Goal: Transaction & Acquisition: Book appointment/travel/reservation

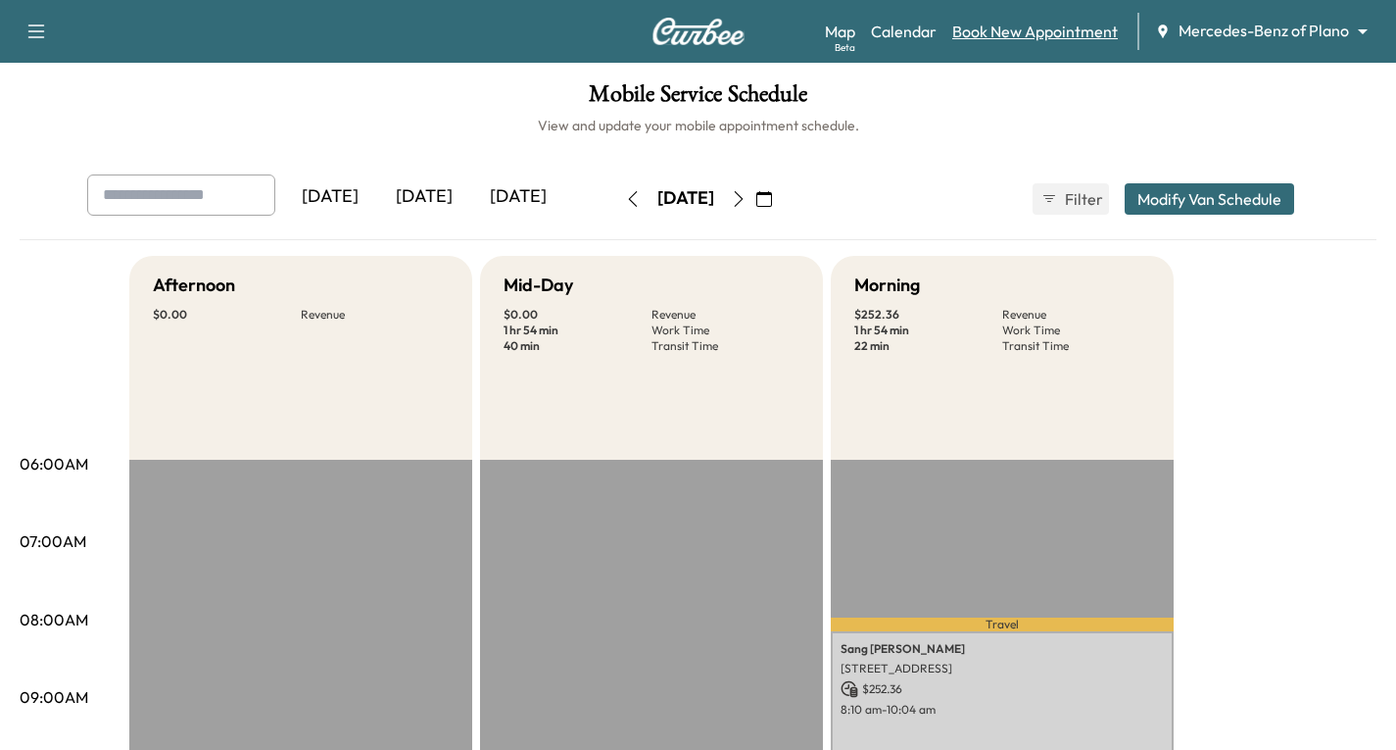
click at [1042, 24] on link "Book New Appointment" at bounding box center [1036, 32] width 166 height 24
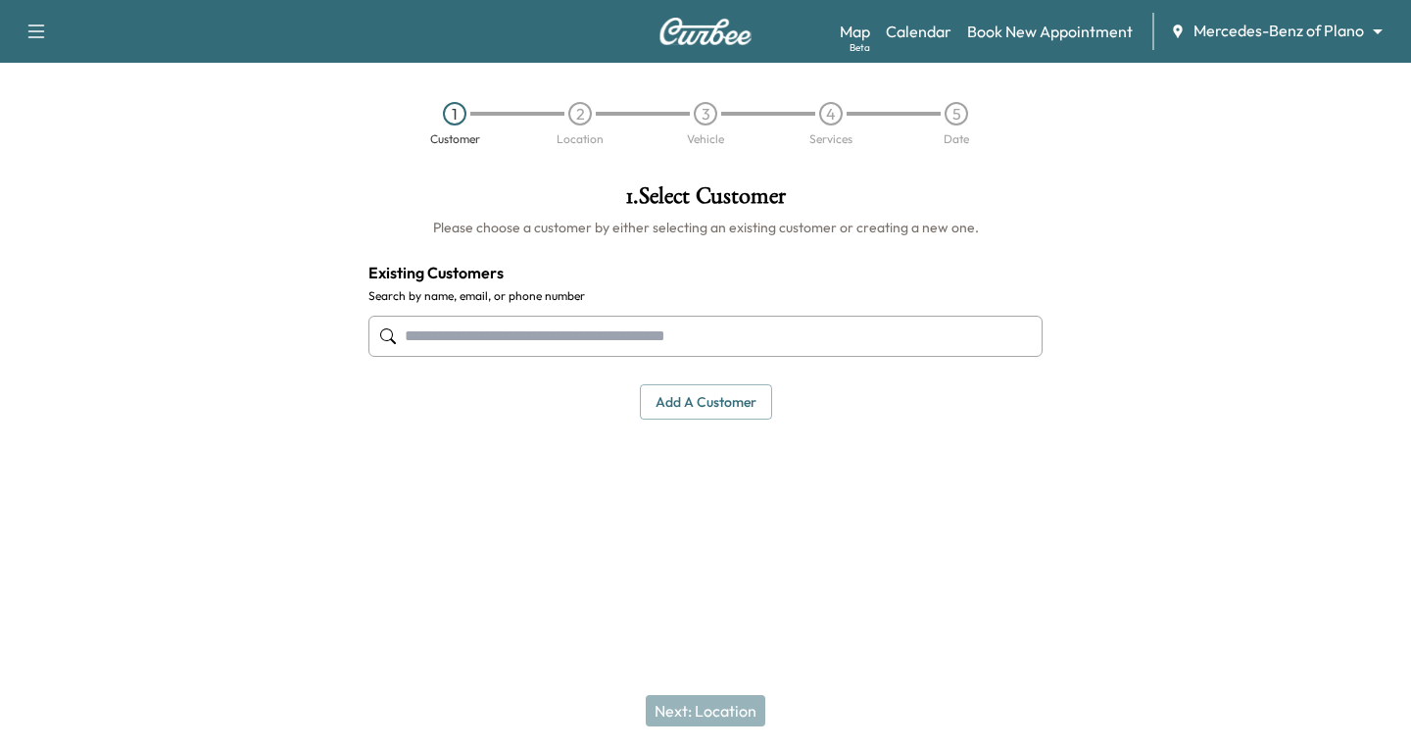
click at [397, 324] on div at bounding box center [388, 336] width 24 height 24
click at [417, 334] on input "text" at bounding box center [705, 336] width 674 height 41
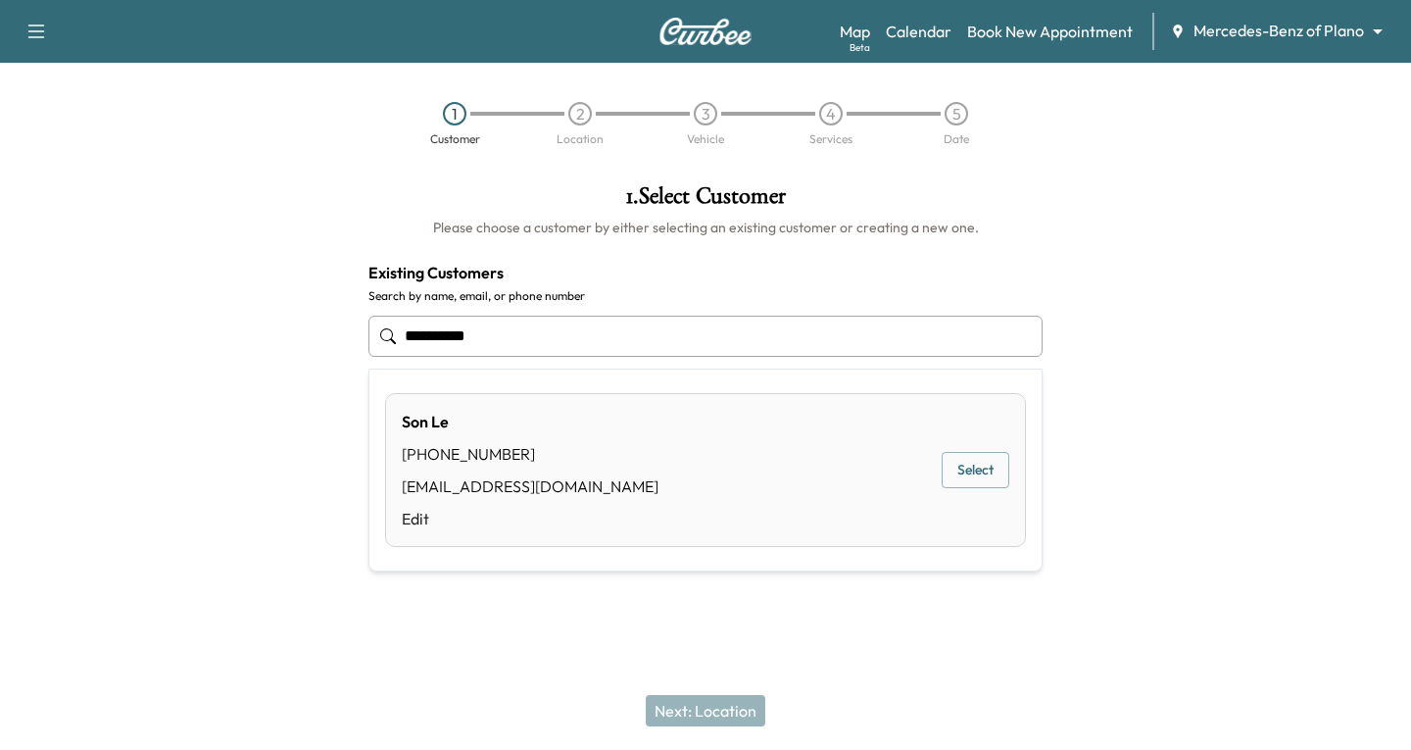
click at [965, 464] on button "Select" at bounding box center [976, 470] width 68 height 36
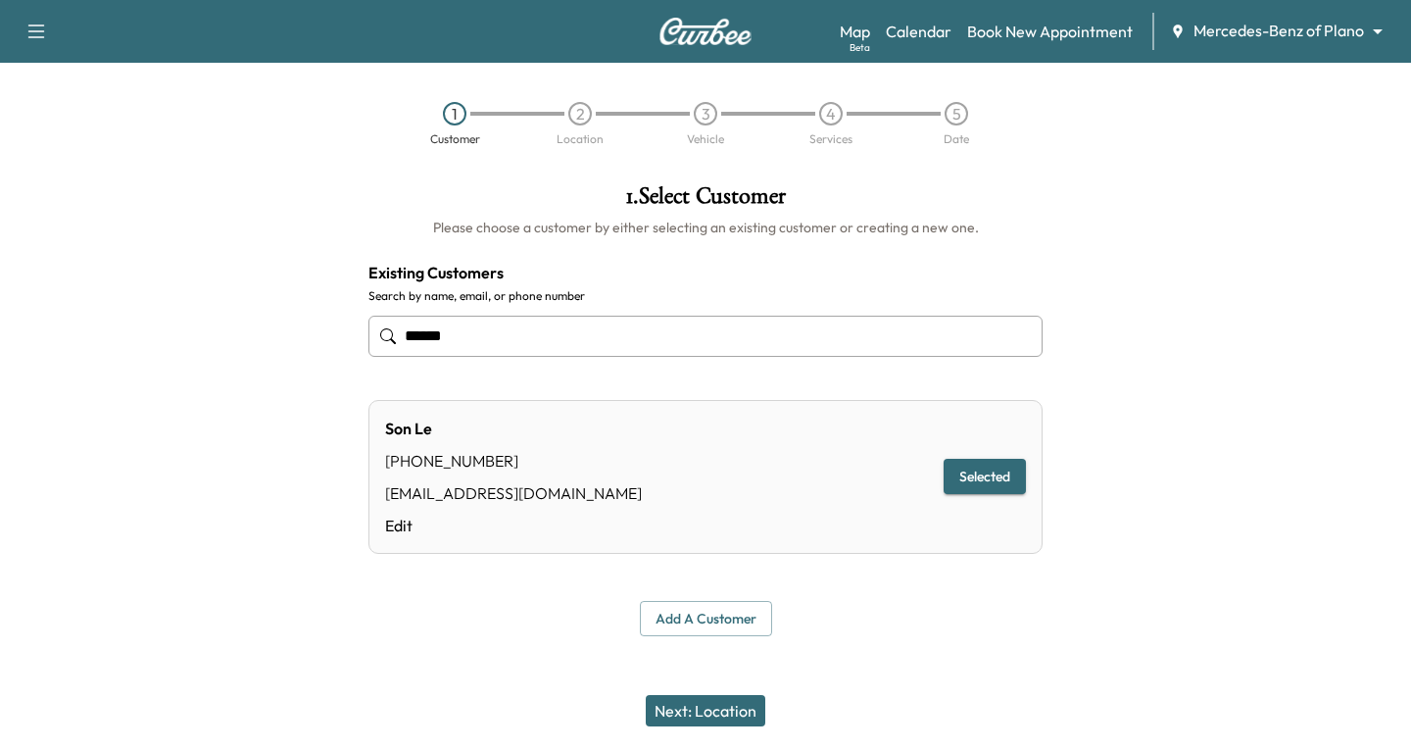
type input "******"
click at [684, 690] on div "Next: Location" at bounding box center [705, 710] width 1411 height 78
click at [705, 714] on button "Next: Location" at bounding box center [706, 710] width 120 height 31
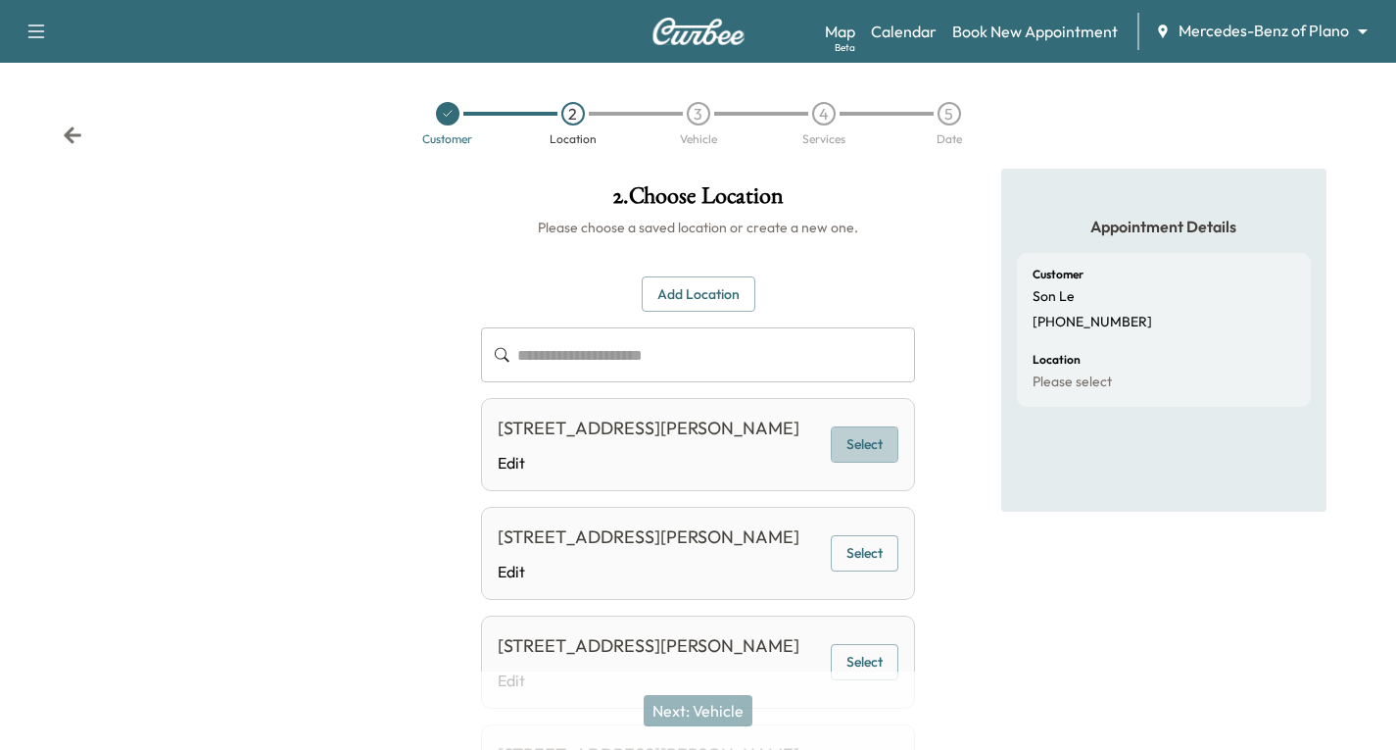
click at [877, 456] on button "Select" at bounding box center [865, 444] width 68 height 36
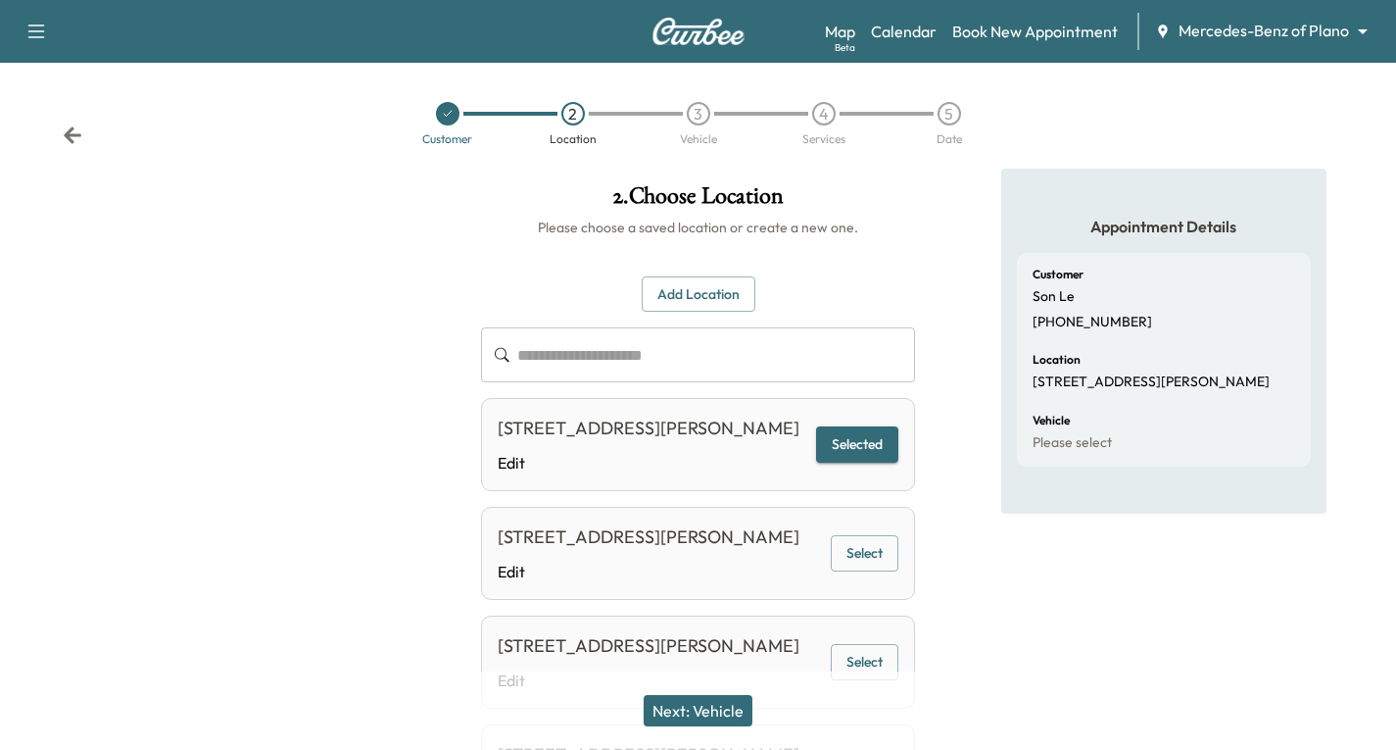
click at [713, 713] on button "Next: Vehicle" at bounding box center [698, 710] width 109 height 31
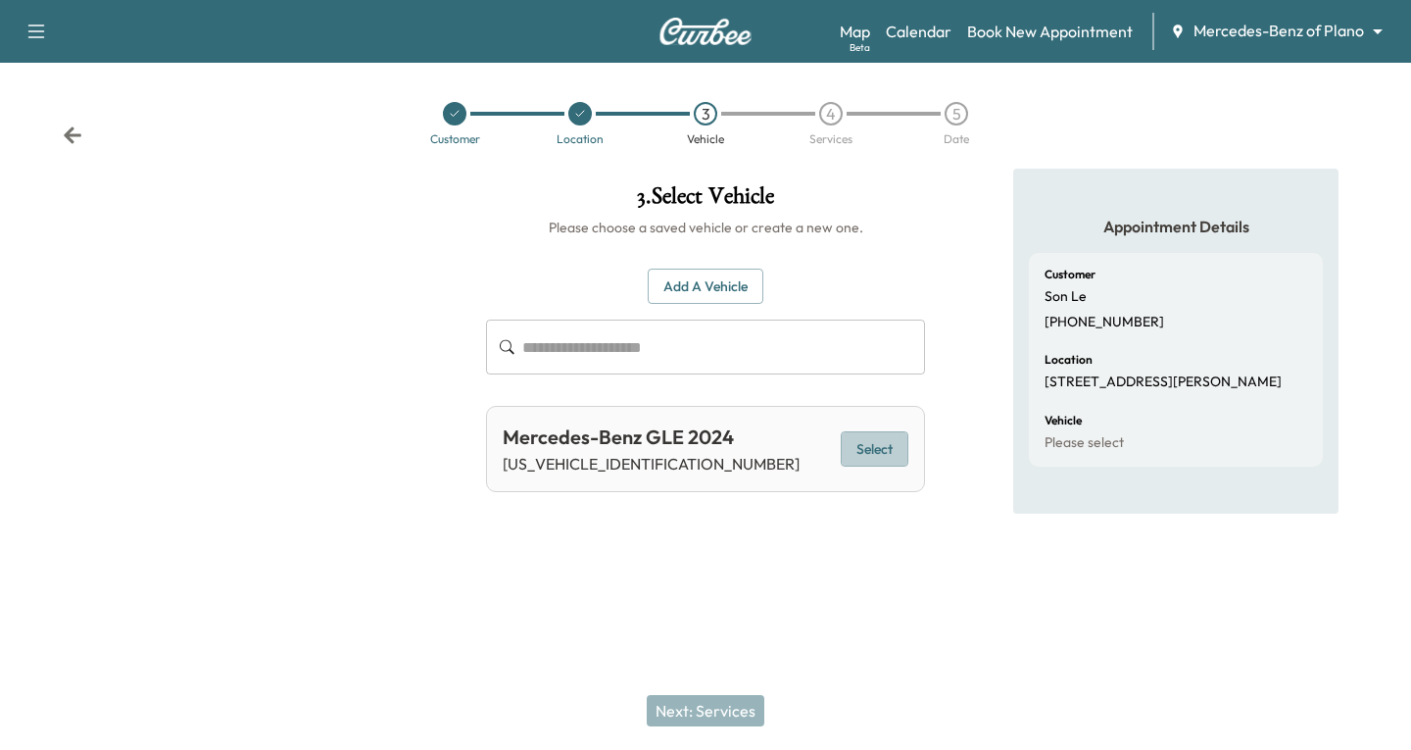
click at [886, 438] on button "Select" at bounding box center [875, 449] width 68 height 36
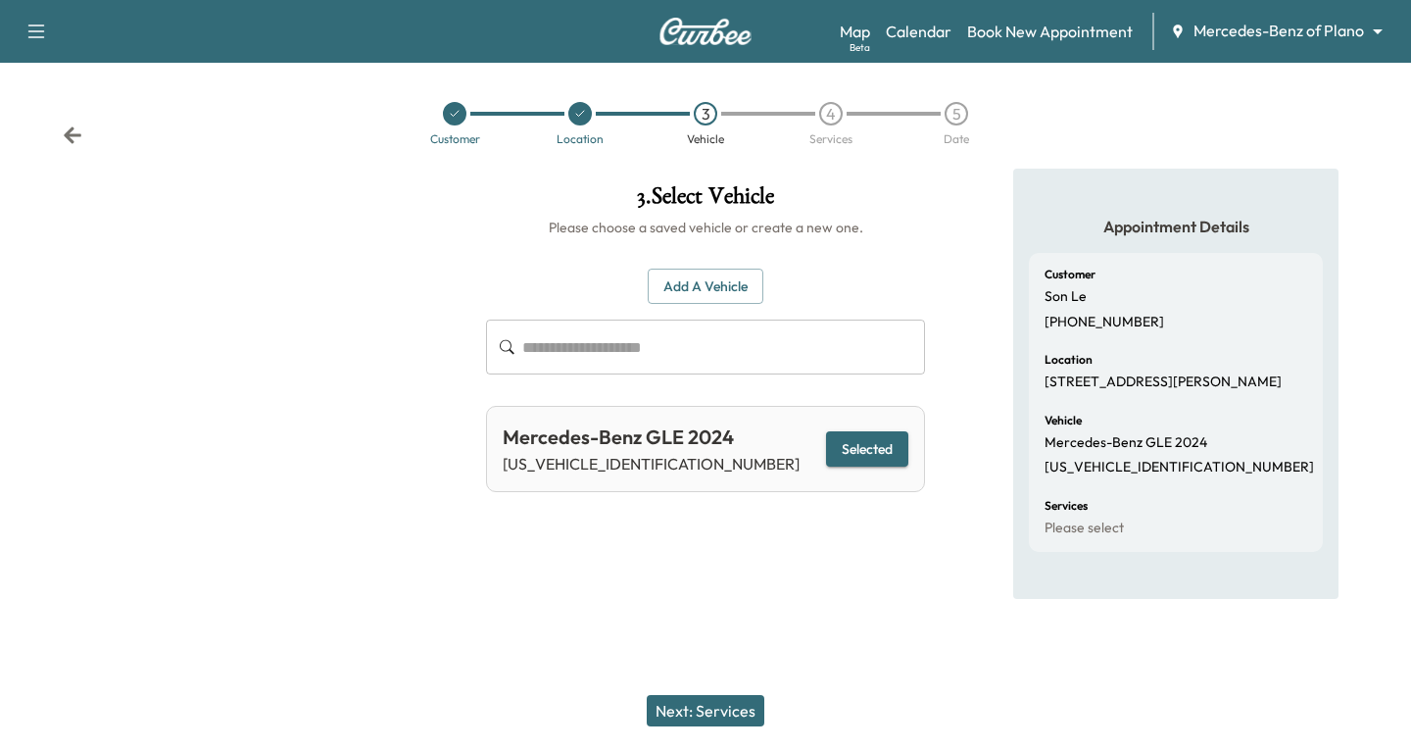
click at [687, 718] on button "Next: Services" at bounding box center [706, 710] width 118 height 31
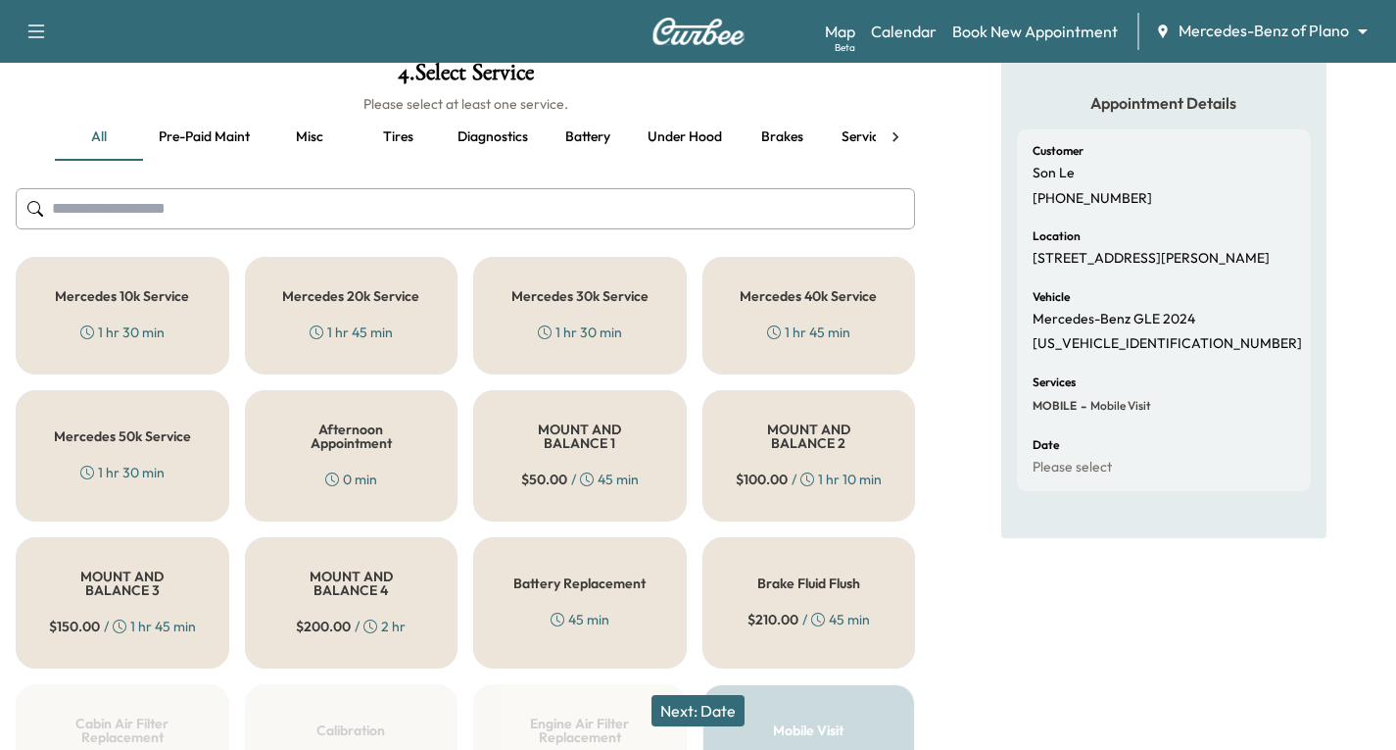
scroll to position [98, 0]
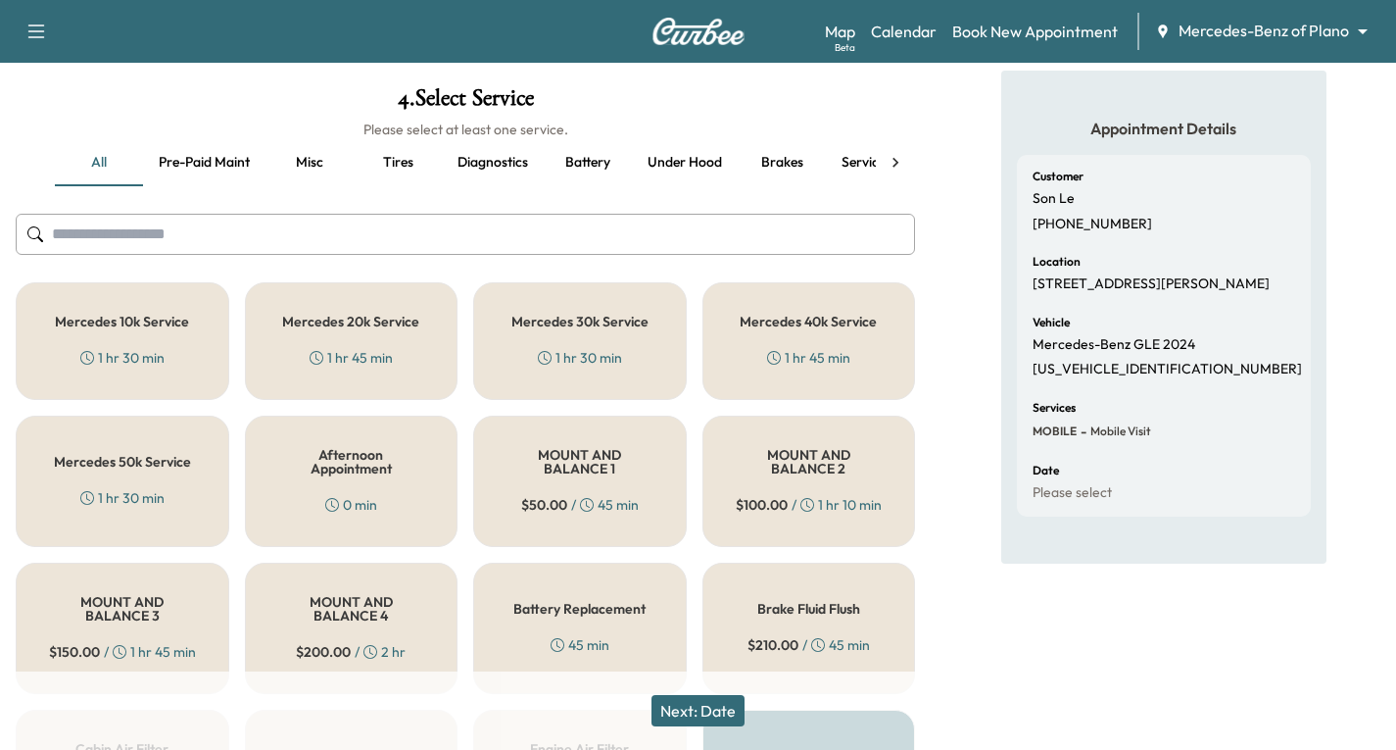
click at [367, 326] on h5 "Mercedes 20k Service" at bounding box center [350, 322] width 137 height 14
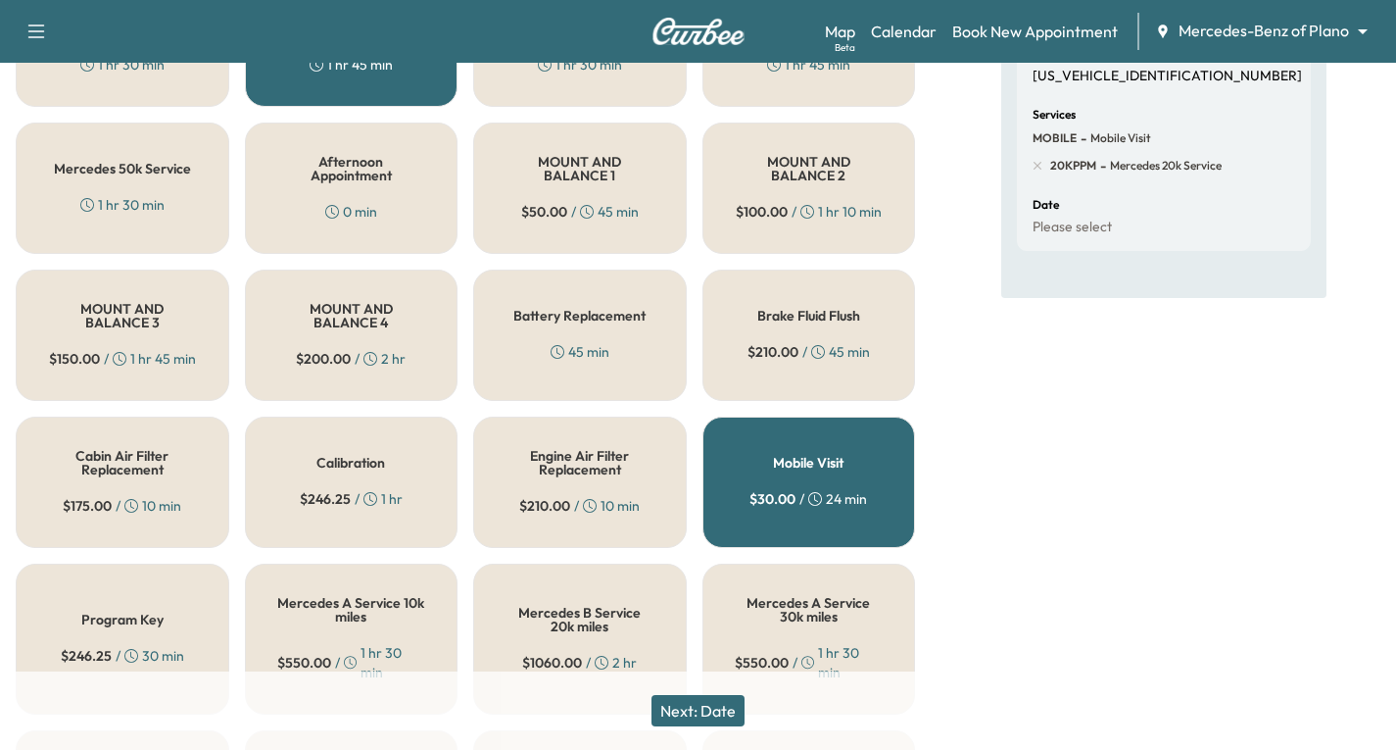
scroll to position [392, 0]
click at [698, 705] on button "Next: Date" at bounding box center [698, 710] width 93 height 31
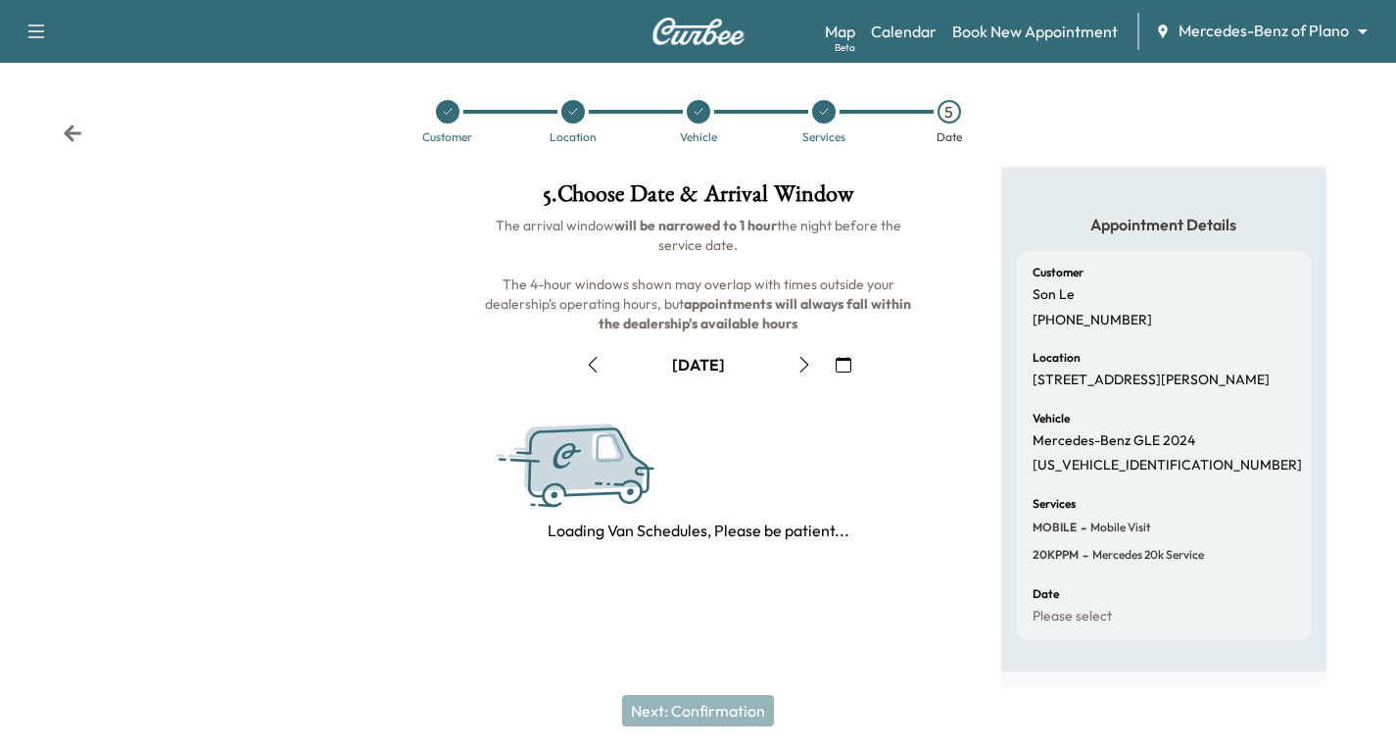
scroll to position [231, 0]
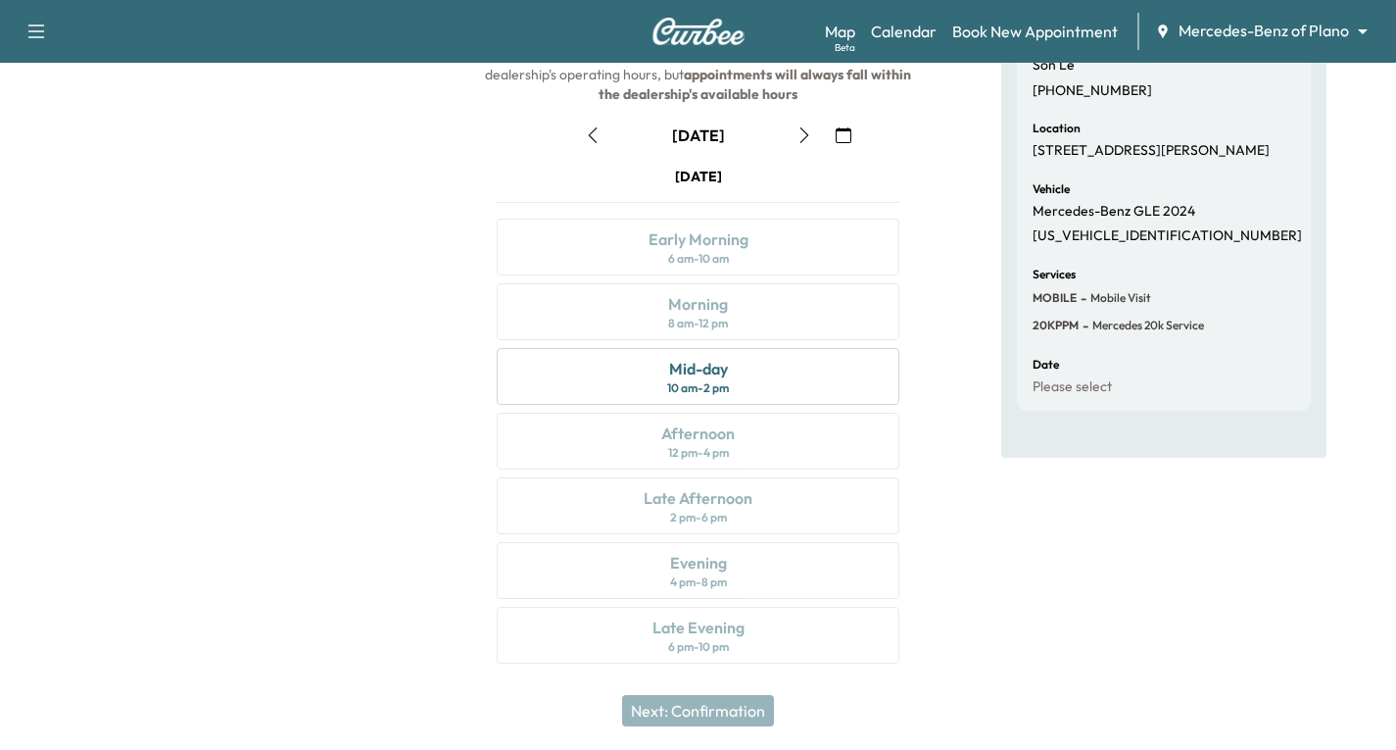
click at [806, 137] on icon "button" at bounding box center [804, 135] width 9 height 16
click at [848, 135] on icon "button" at bounding box center [844, 135] width 16 height 16
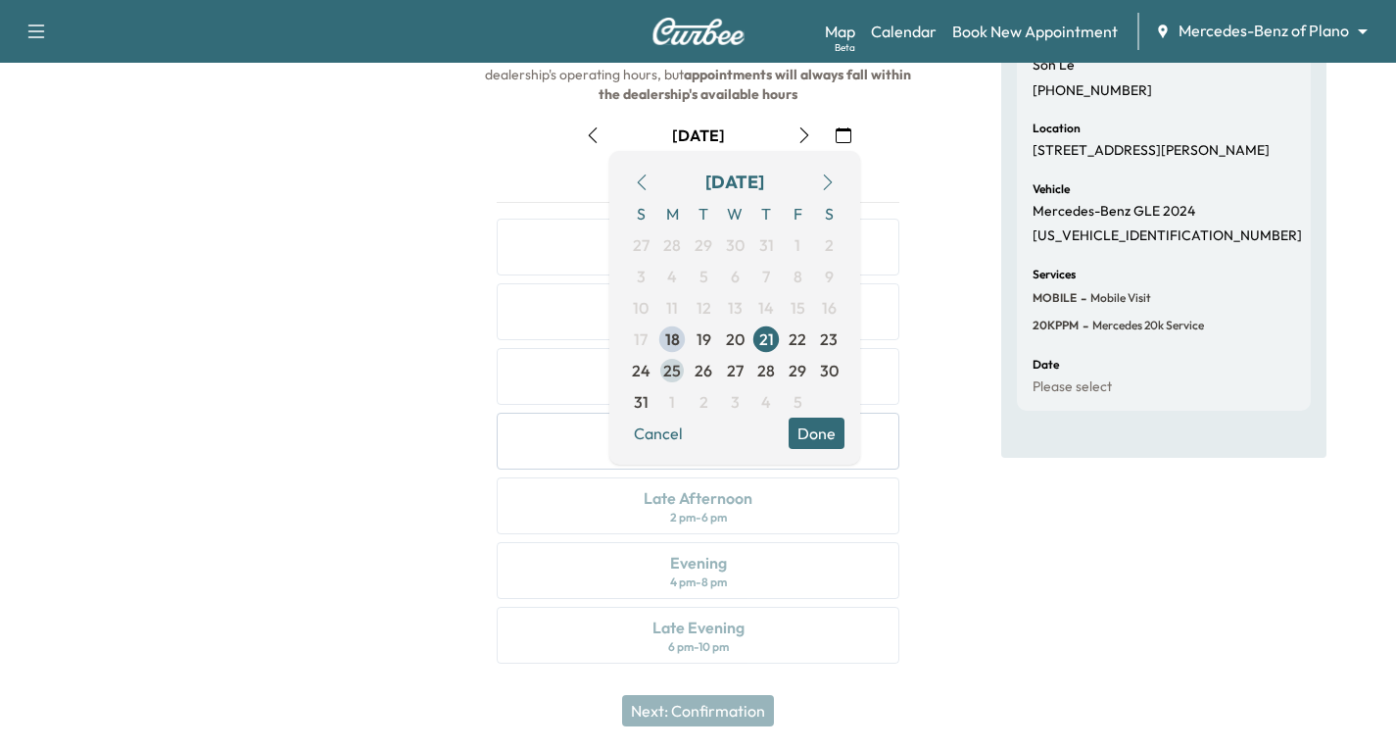
click at [679, 364] on span "25" at bounding box center [672, 371] width 18 height 24
click at [819, 424] on button "Done" at bounding box center [817, 432] width 56 height 31
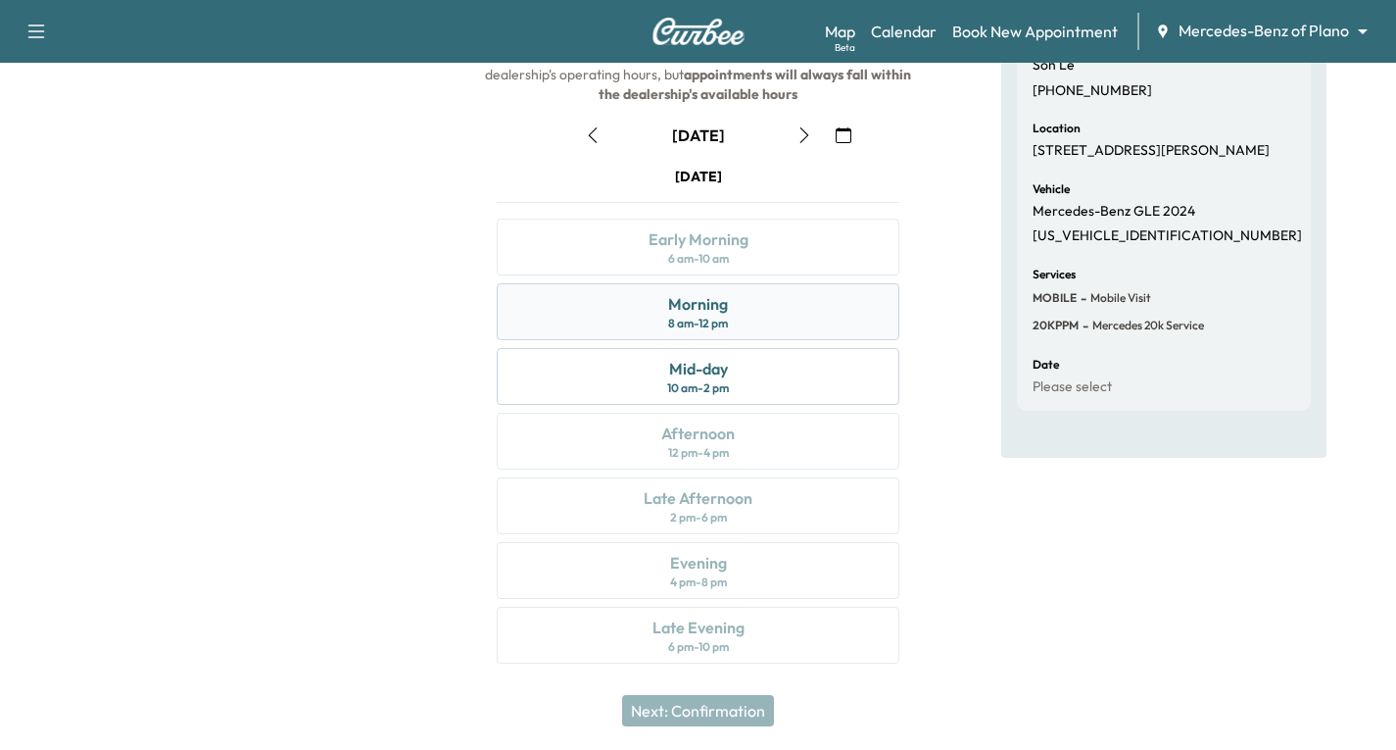
click at [816, 307] on div "Morning 8 am - 12 pm" at bounding box center [698, 311] width 403 height 57
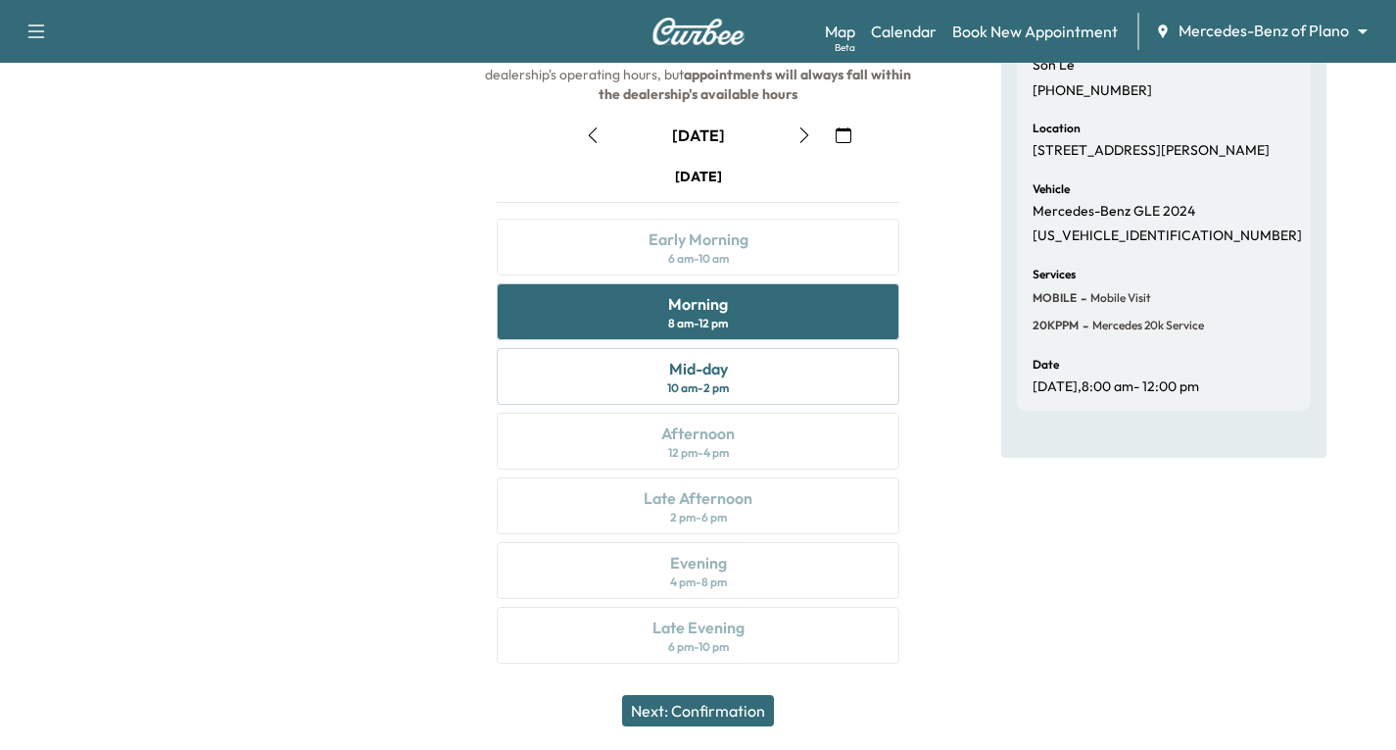
click at [691, 704] on button "Next: Confirmation" at bounding box center [698, 710] width 152 height 31
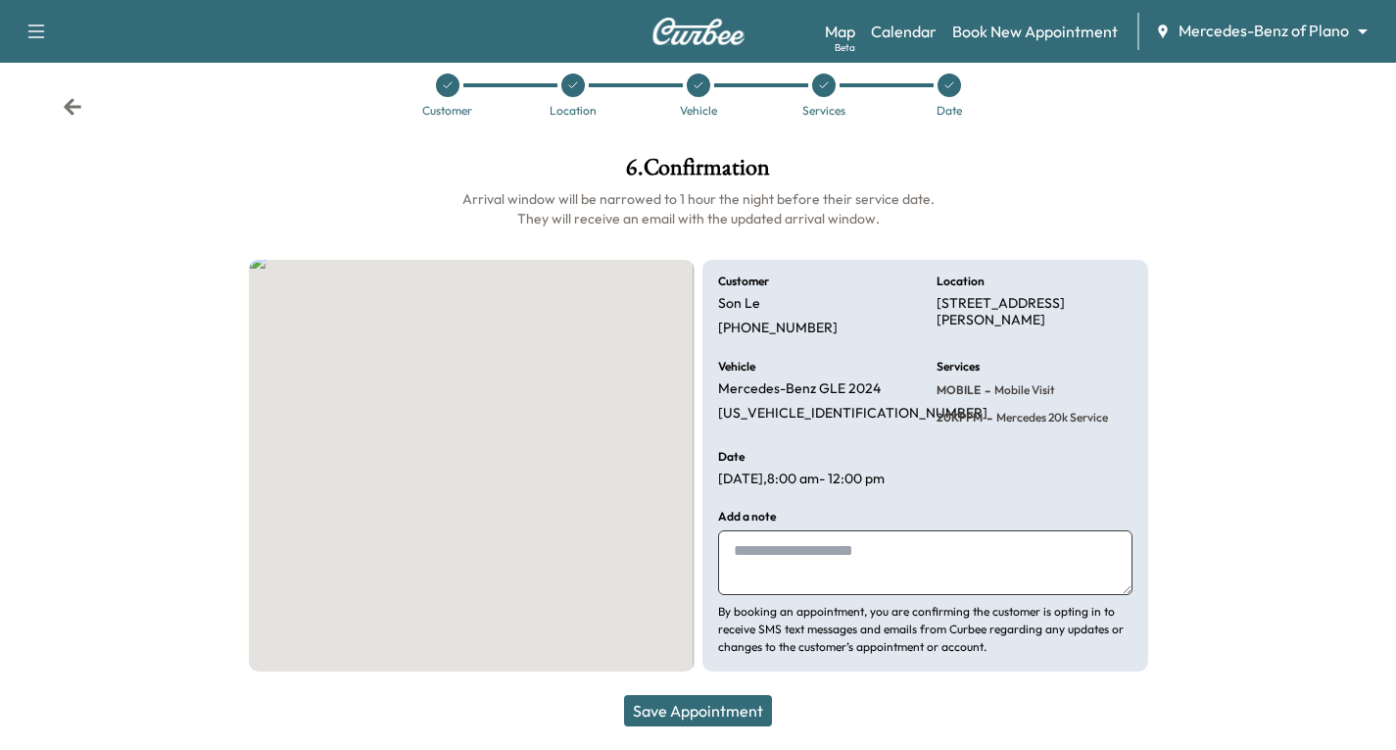
scroll to position [46, 0]
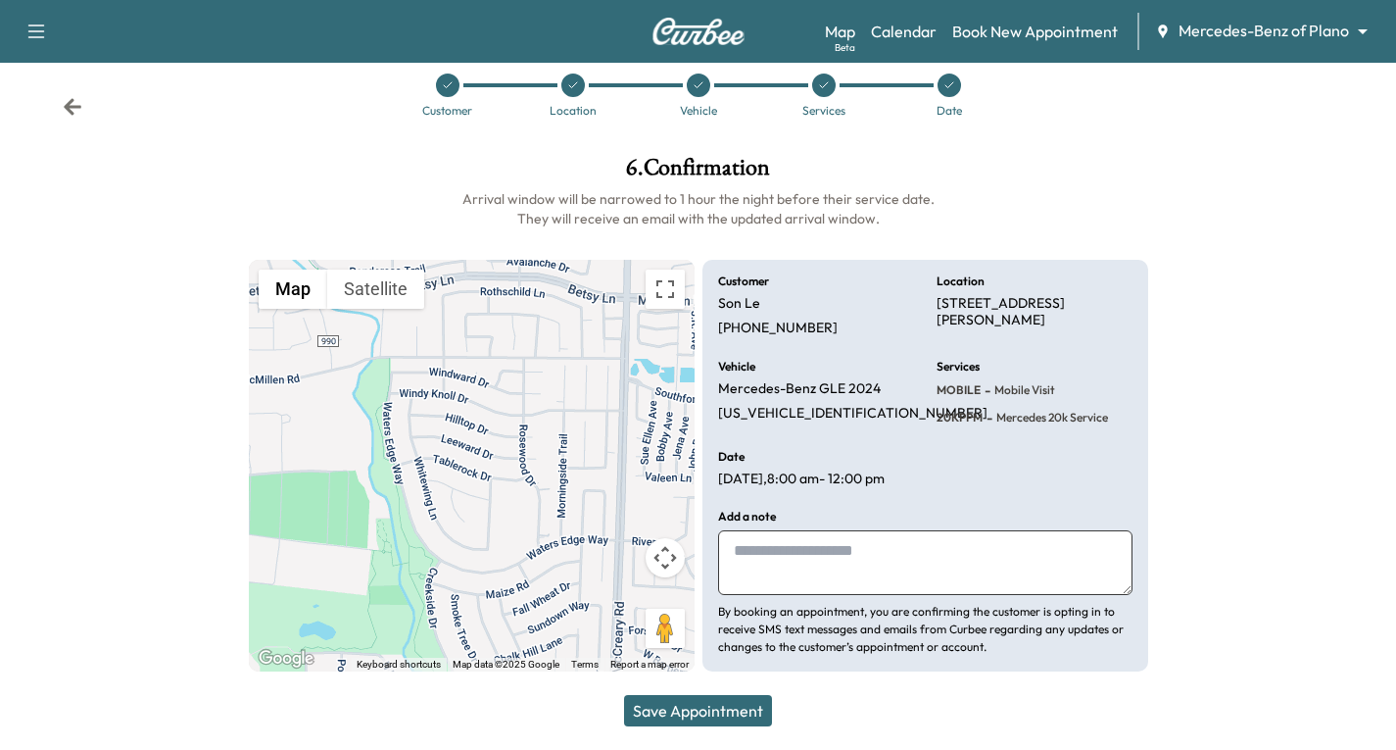
click at [688, 704] on button "Save Appointment" at bounding box center [698, 710] width 148 height 31
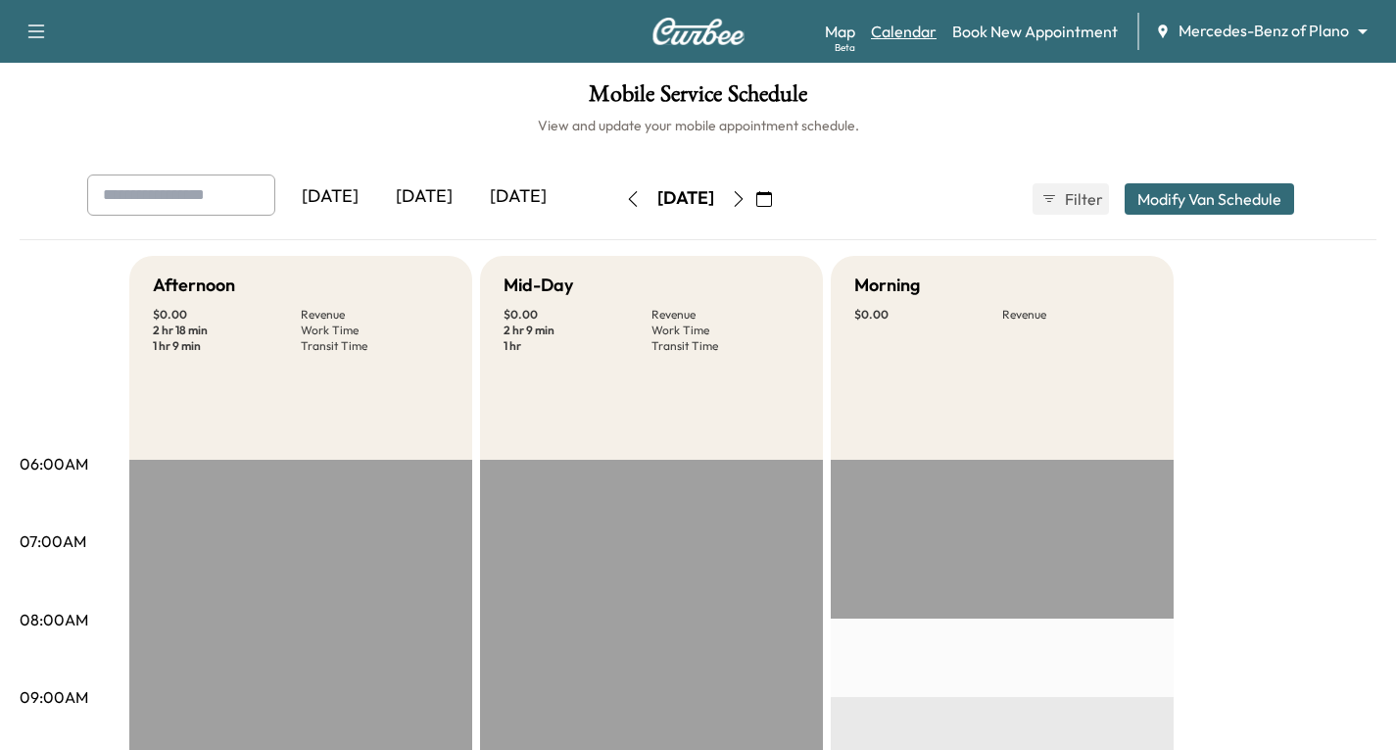
click at [897, 34] on link "Calendar" at bounding box center [904, 32] width 66 height 24
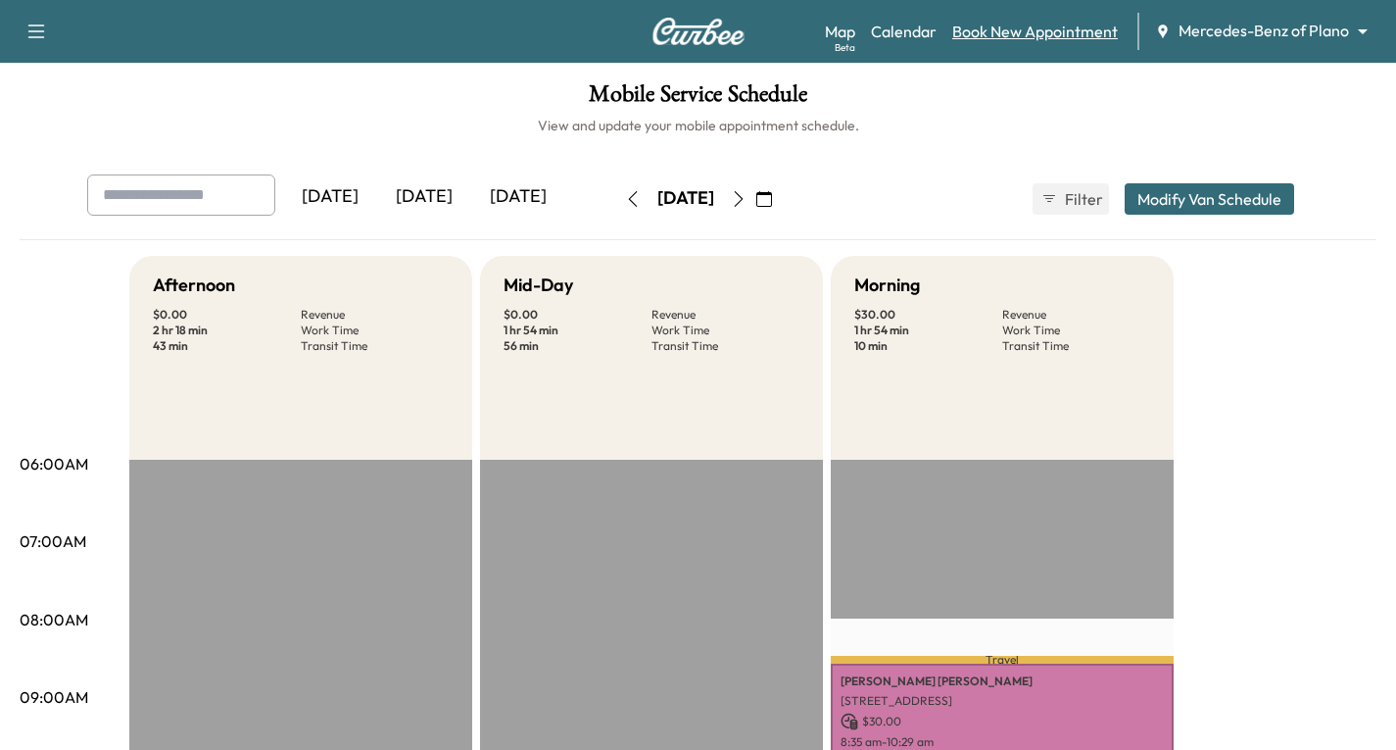
click at [974, 32] on link "Book New Appointment" at bounding box center [1036, 32] width 166 height 24
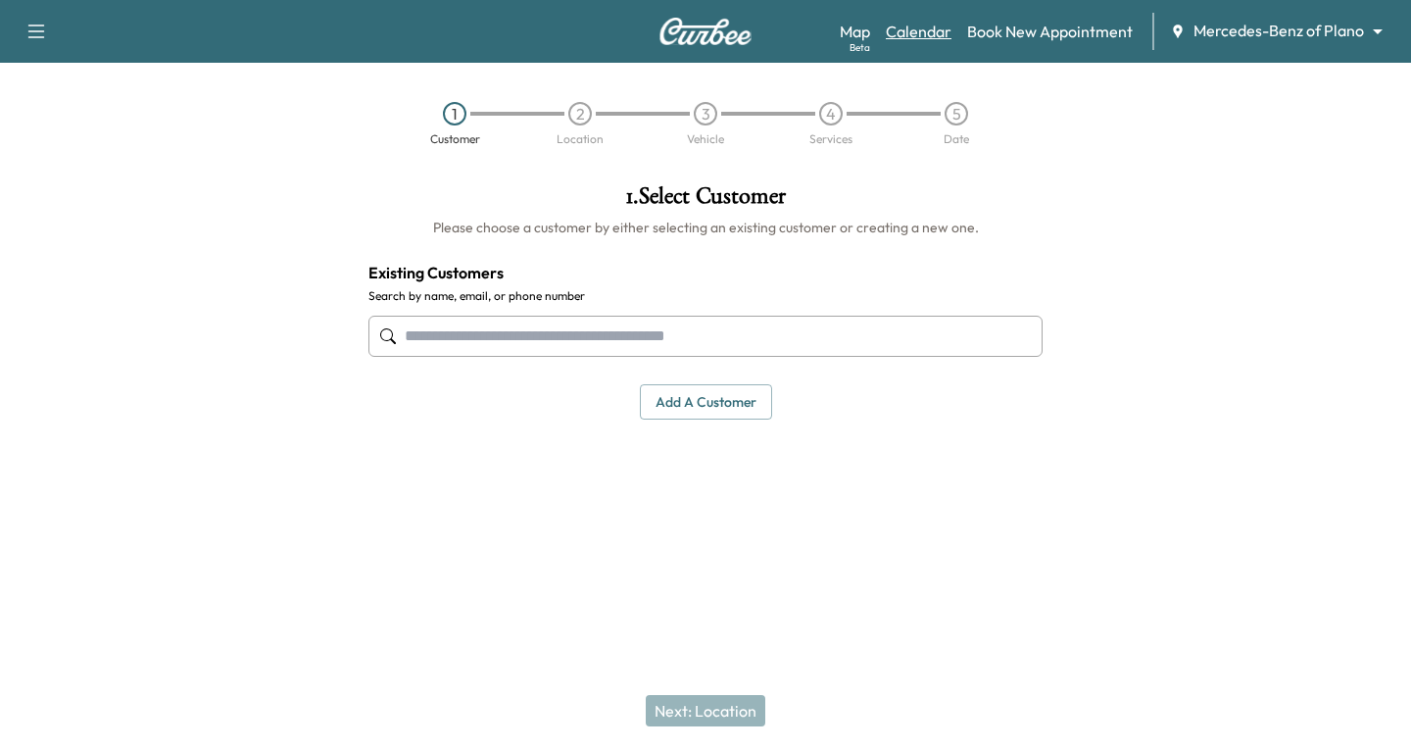
click at [928, 25] on link "Calendar" at bounding box center [919, 32] width 66 height 24
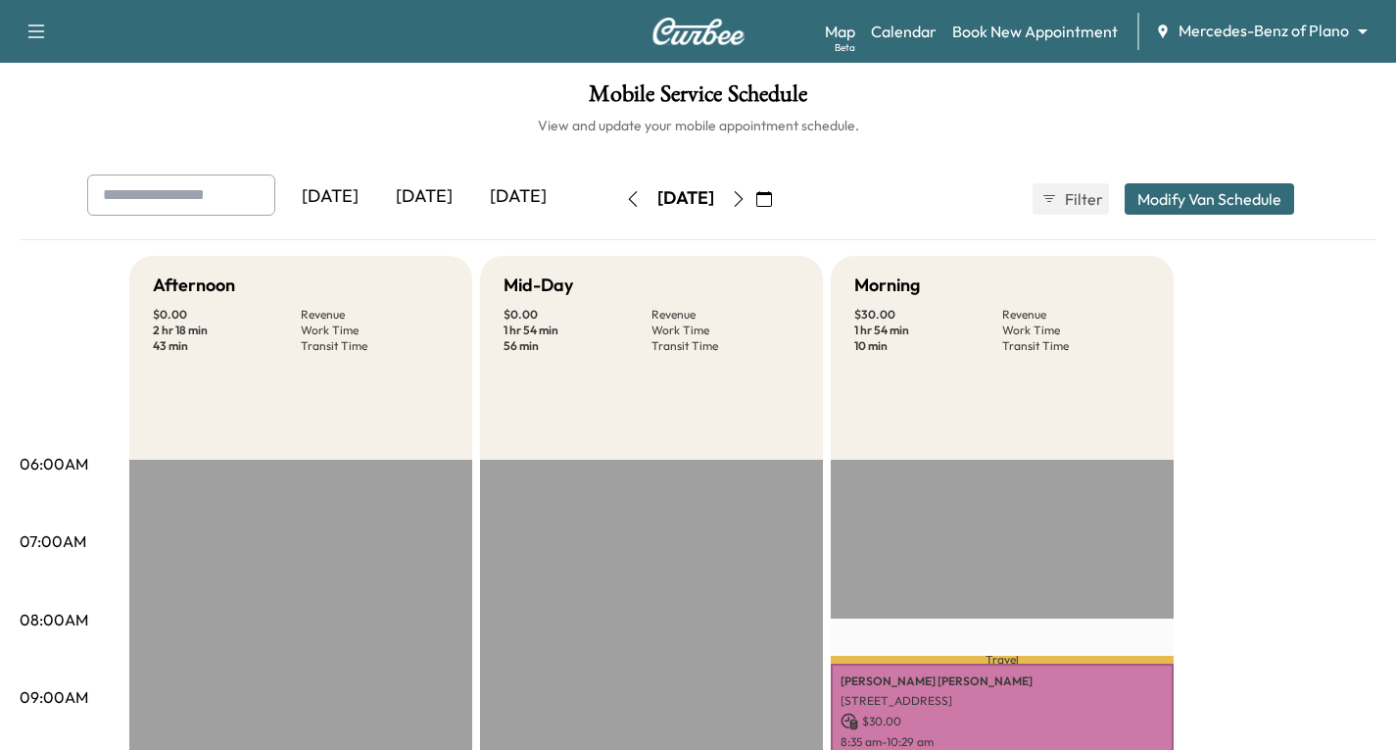
click at [772, 195] on icon "button" at bounding box center [765, 199] width 16 height 16
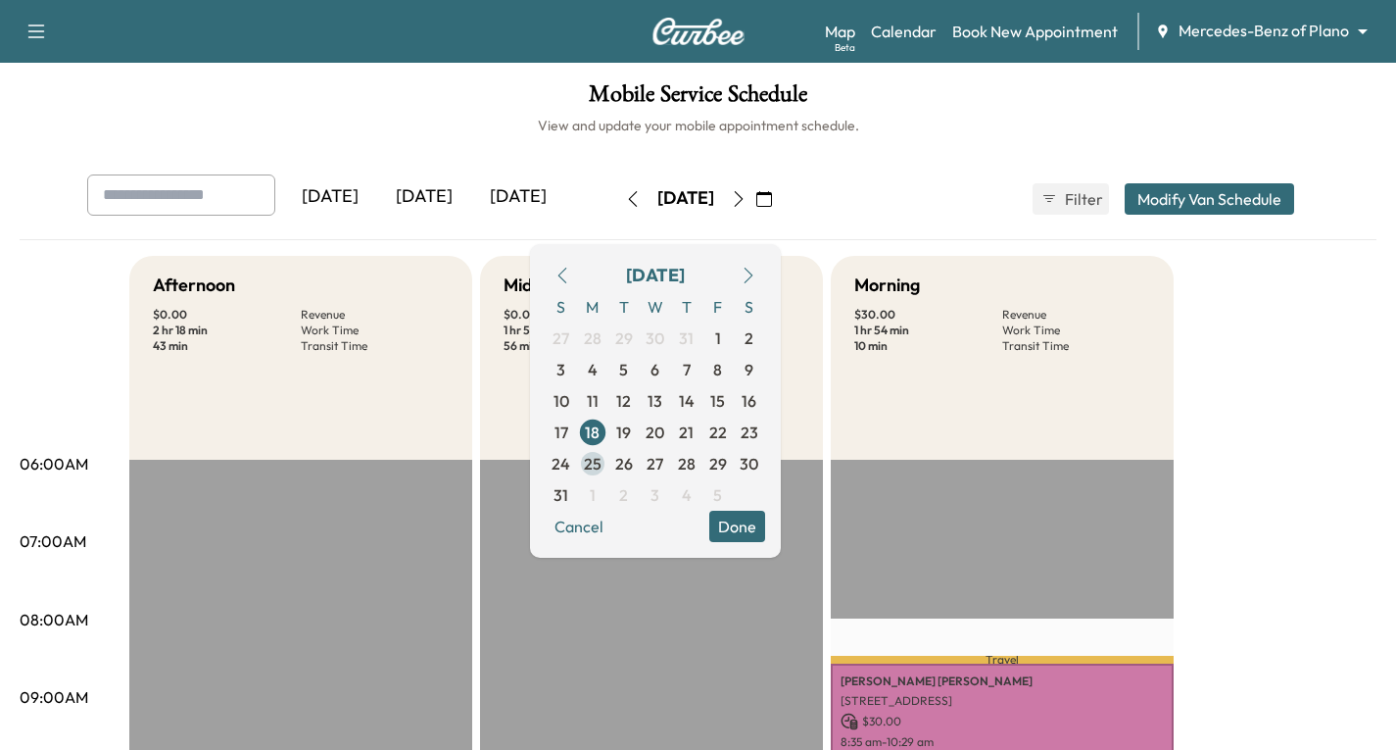
click at [602, 469] on span "25" at bounding box center [593, 464] width 18 height 24
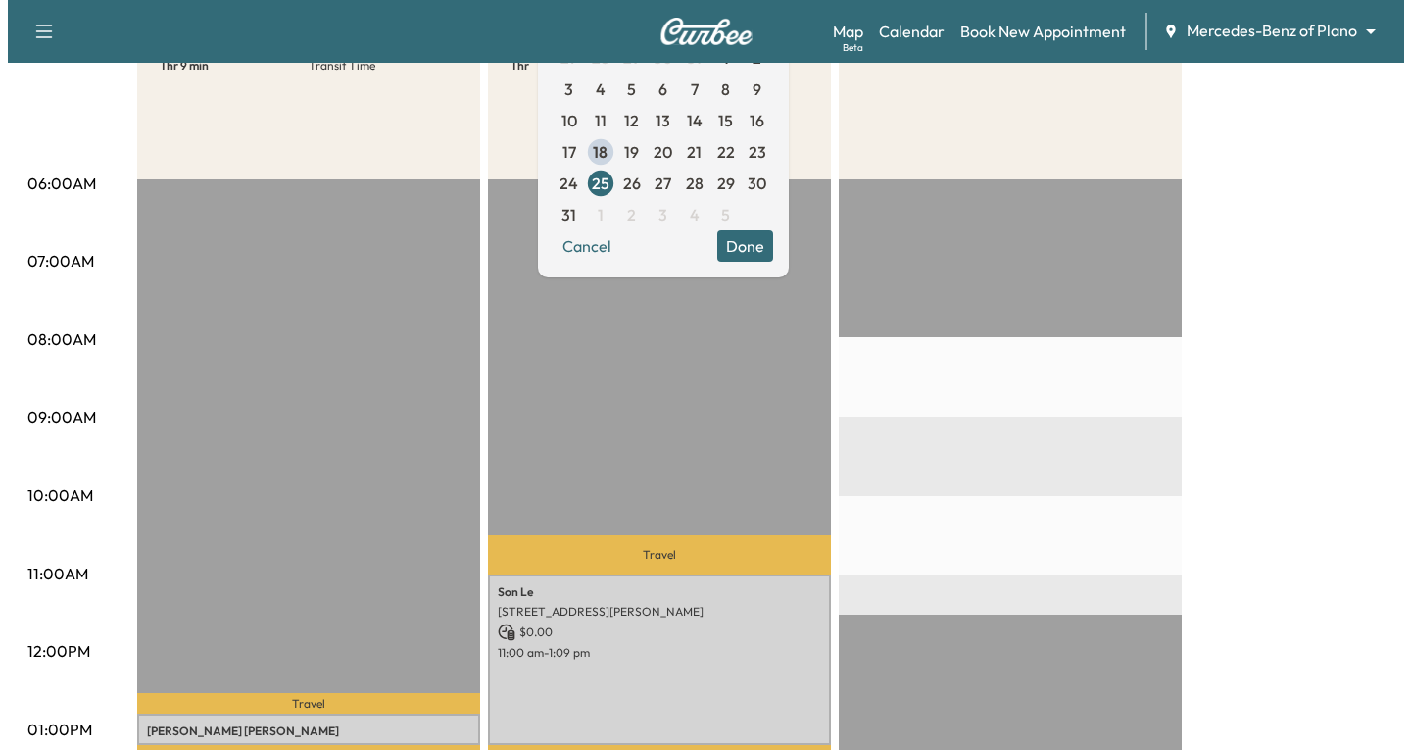
scroll to position [490, 0]
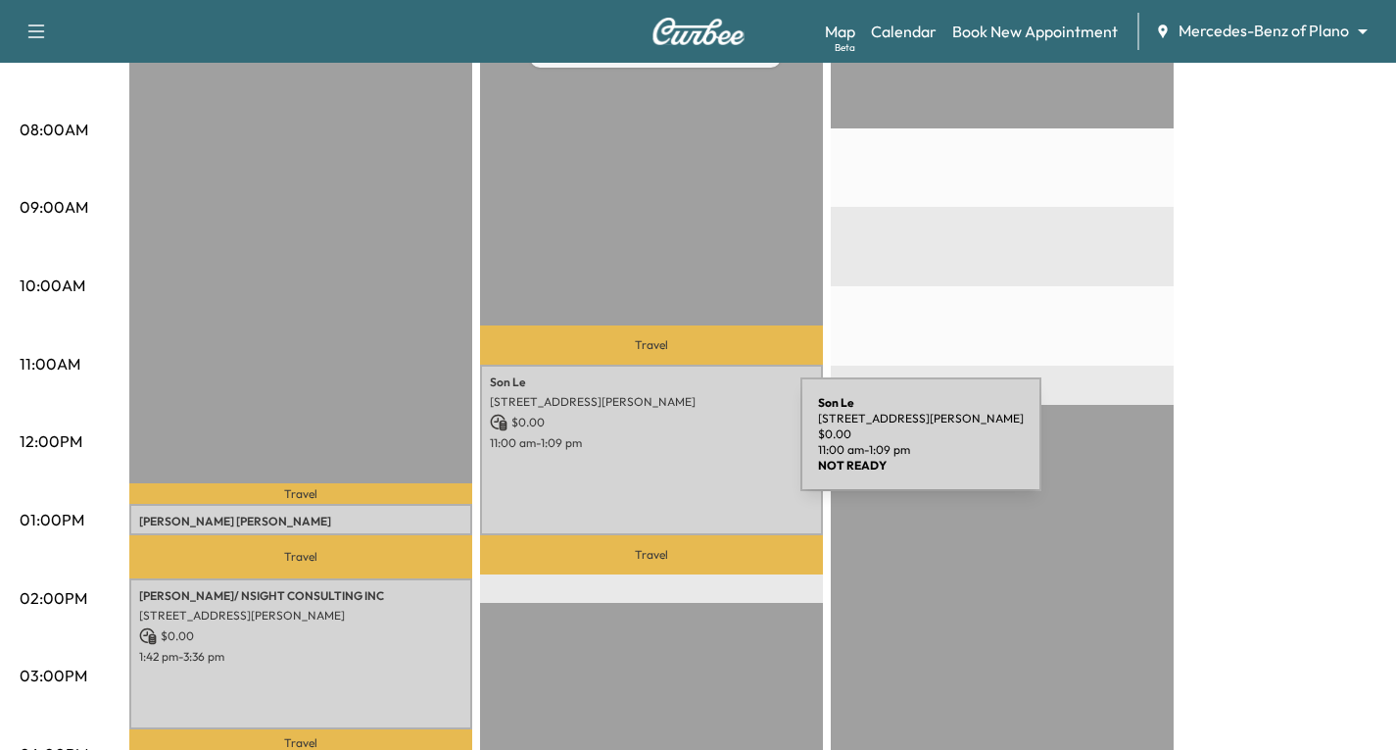
drag, startPoint x: 654, startPoint y: 446, endPoint x: 897, endPoint y: 462, distance: 243.5
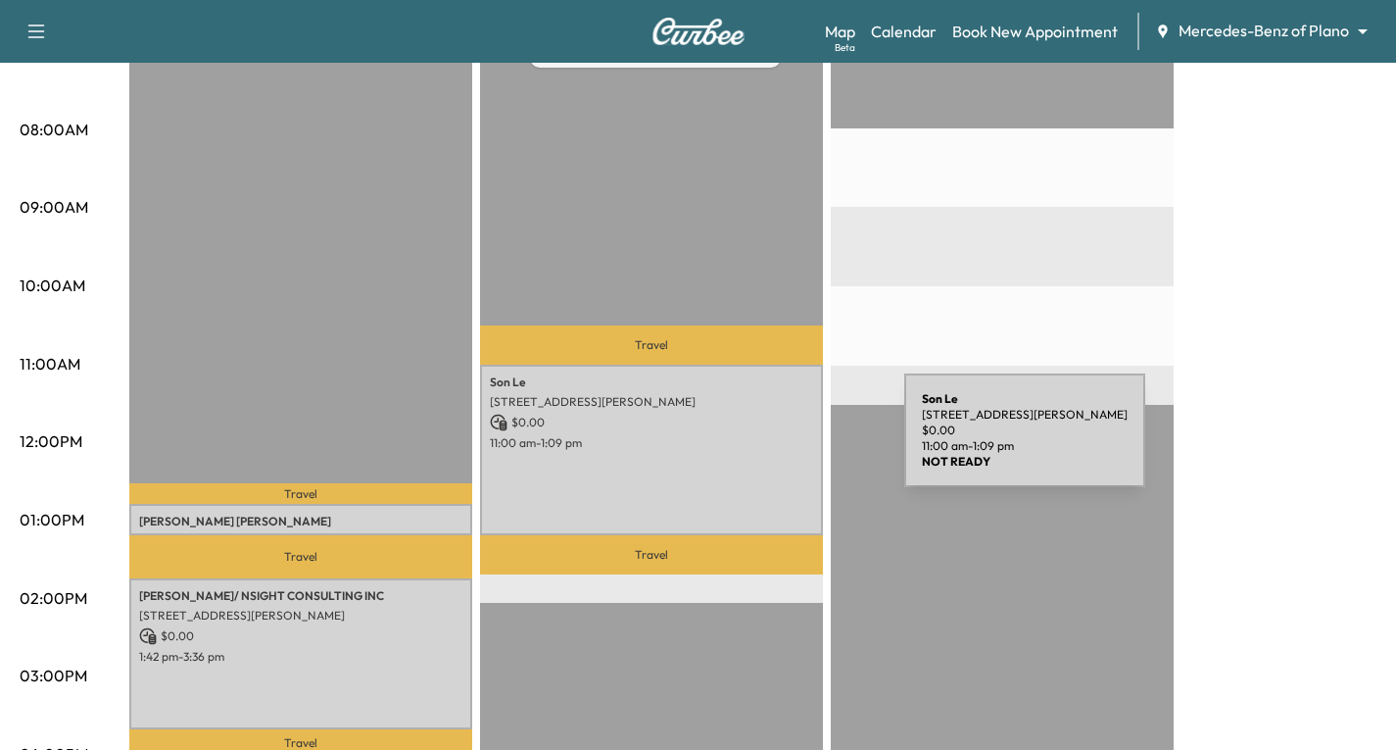
click at [758, 442] on p "11:00 am - 1:09 pm" at bounding box center [651, 443] width 323 height 16
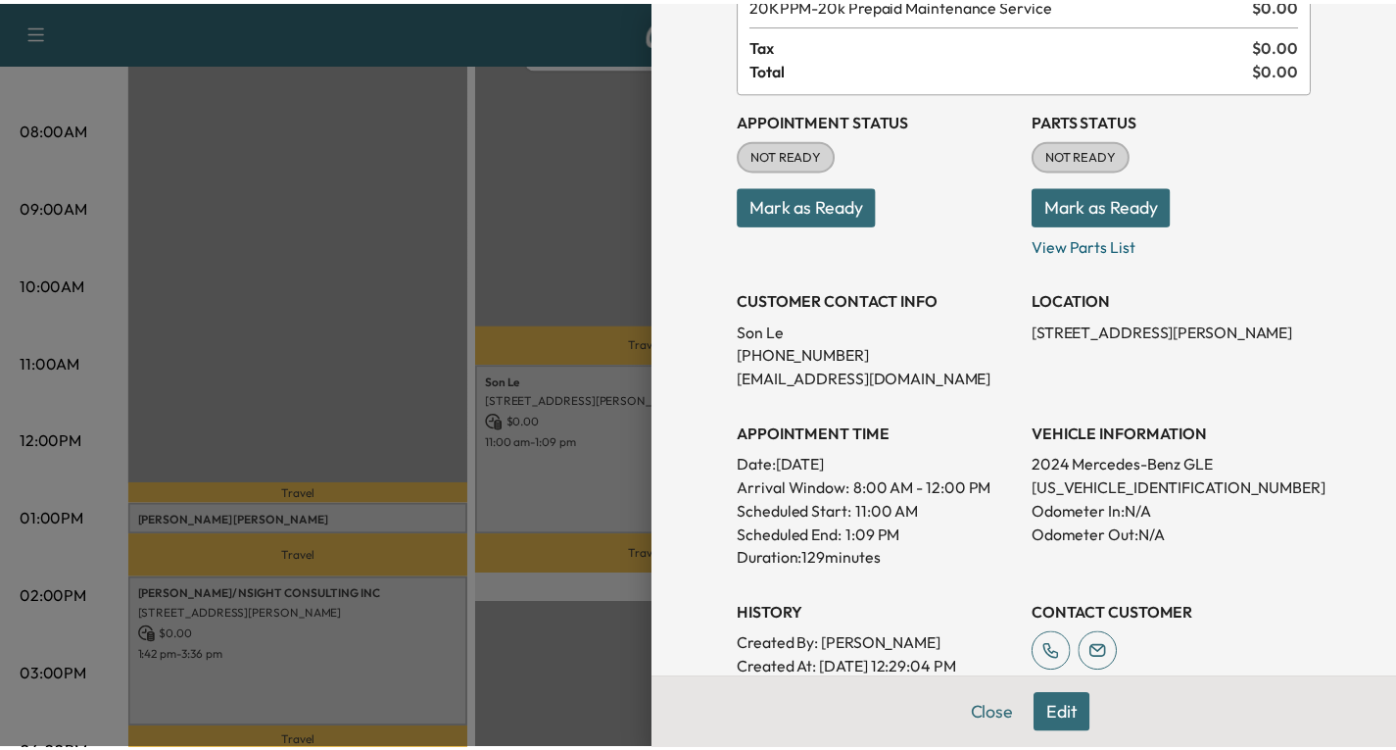
scroll to position [196, 0]
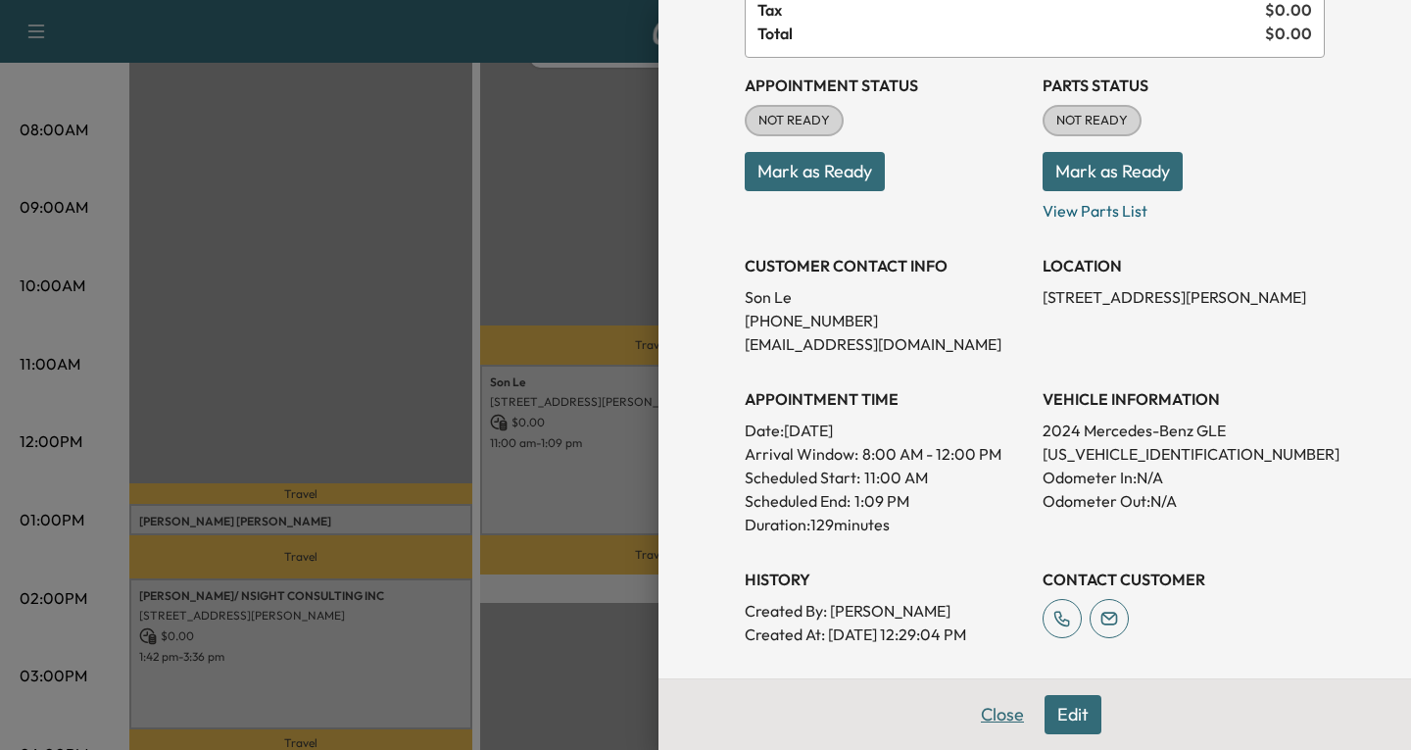
click at [973, 716] on button "Close" at bounding box center [1002, 714] width 69 height 39
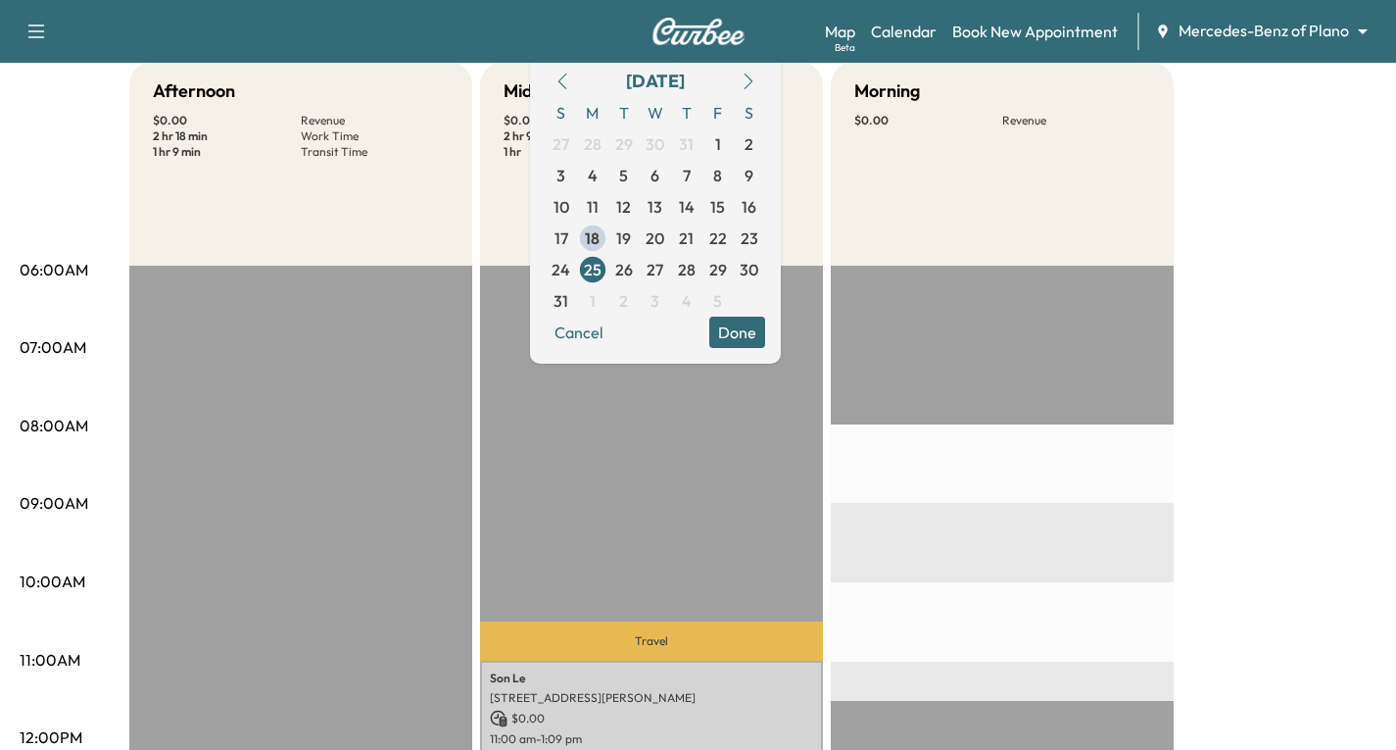
scroll to position [0, 0]
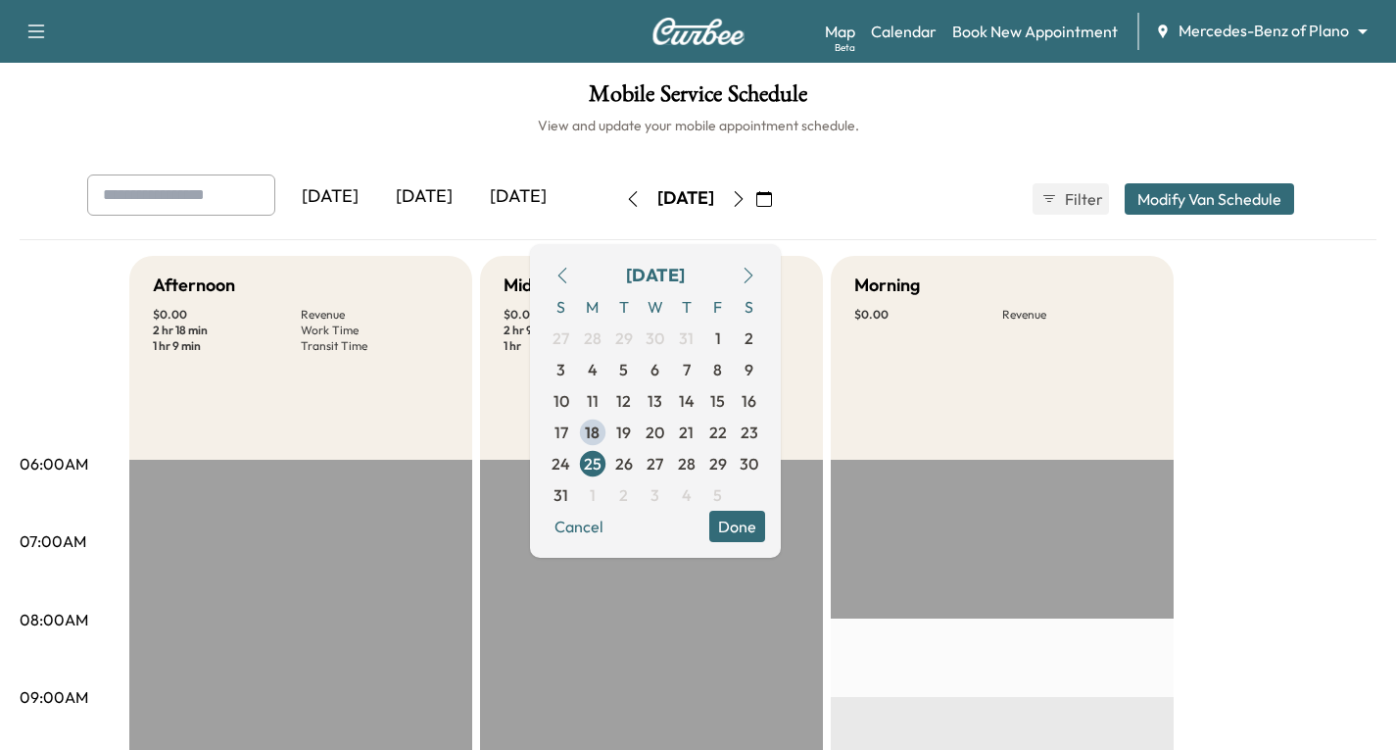
click at [31, 36] on icon "button" at bounding box center [36, 32] width 24 height 24
click at [363, 103] on h1 "Mobile Service Schedule" at bounding box center [698, 98] width 1357 height 33
click at [31, 31] on icon "button" at bounding box center [36, 31] width 17 height 14
click at [61, 120] on button "Log Out" at bounding box center [68, 110] width 73 height 31
